Goal: Task Accomplishment & Management: Manage account settings

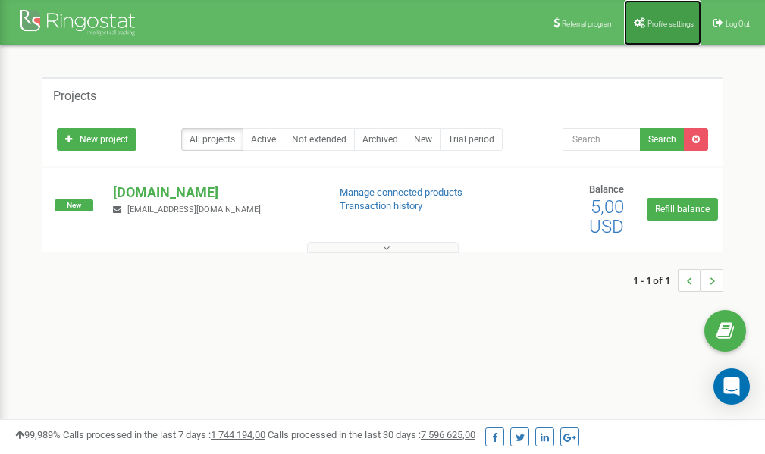
click at [661, 21] on span "Profile settings" at bounding box center [670, 24] width 46 height 8
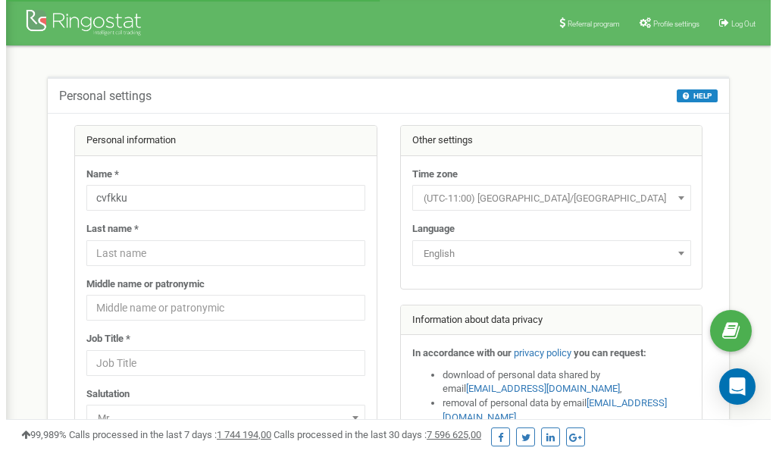
scroll to position [76, 0]
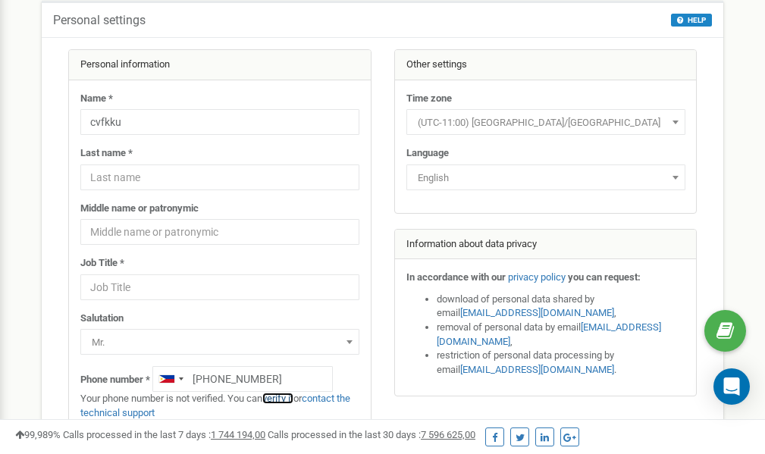
click at [285, 397] on link "verify it" at bounding box center [277, 398] width 31 height 11
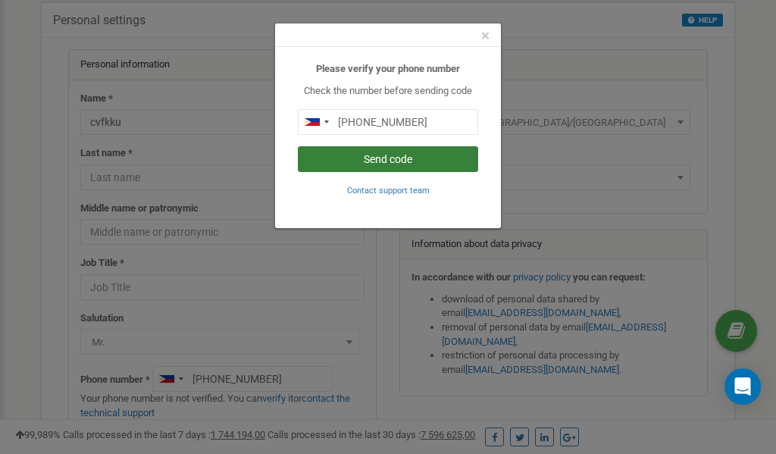
click at [393, 158] on button "Send code" at bounding box center [388, 159] width 180 height 26
